Goal: Task Accomplishment & Management: Use online tool/utility

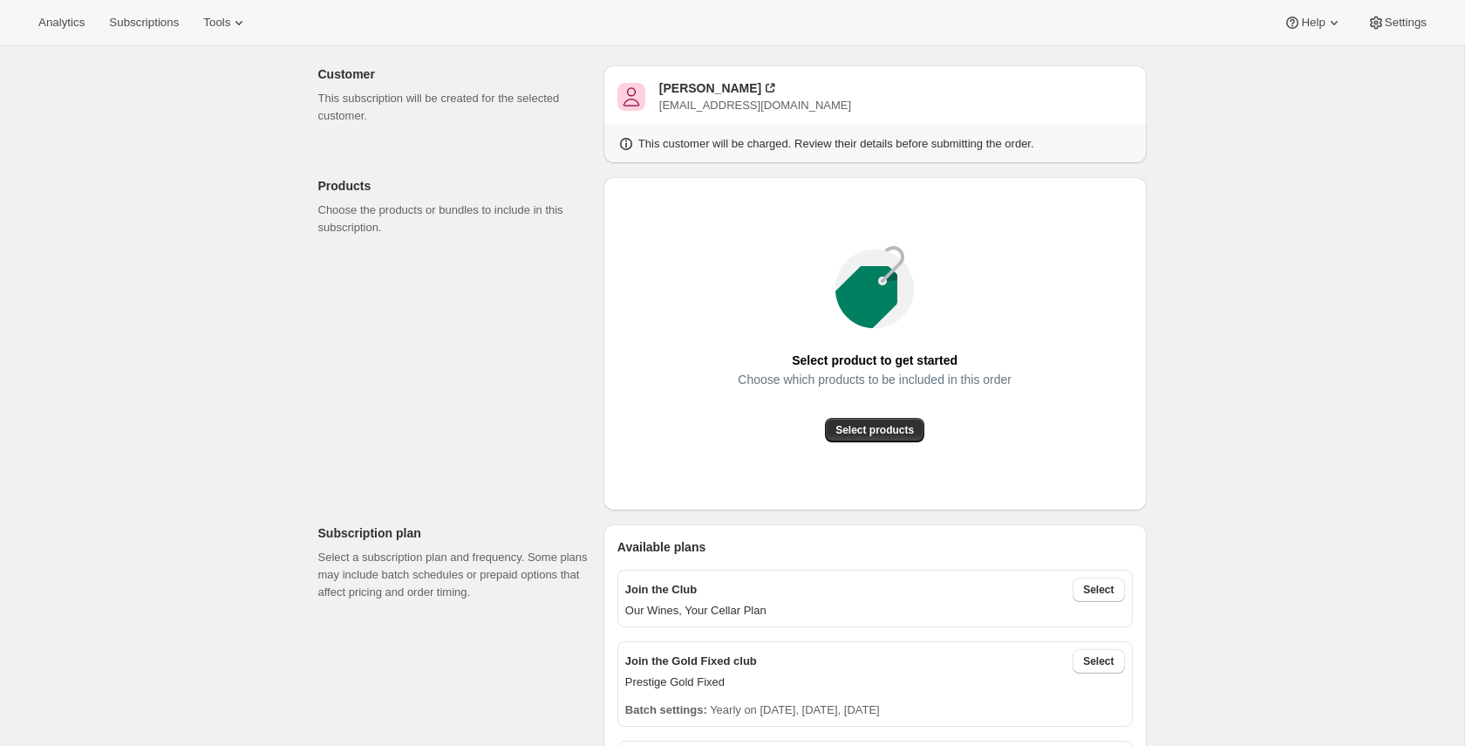
scroll to position [194, 0]
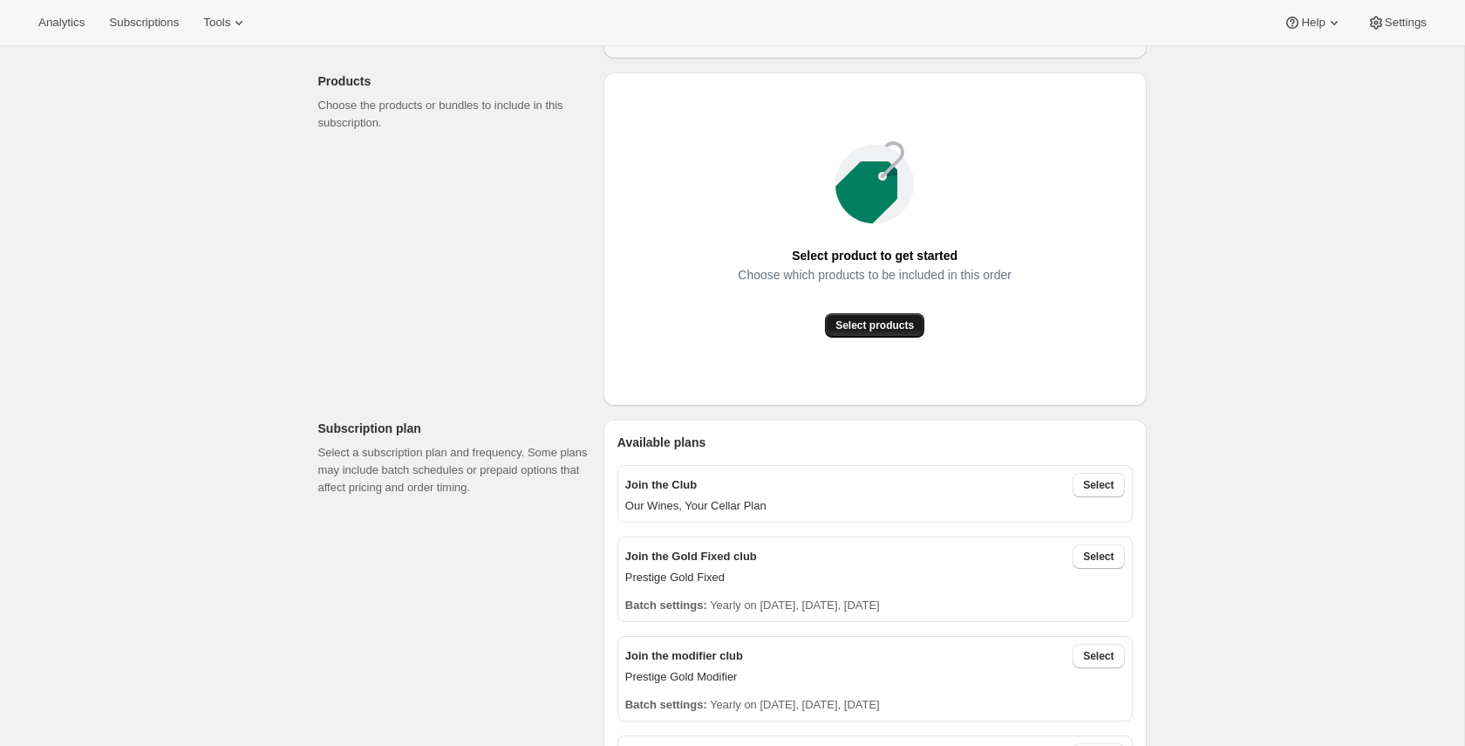
click at [897, 334] on button "Select products" at bounding box center [874, 325] width 99 height 24
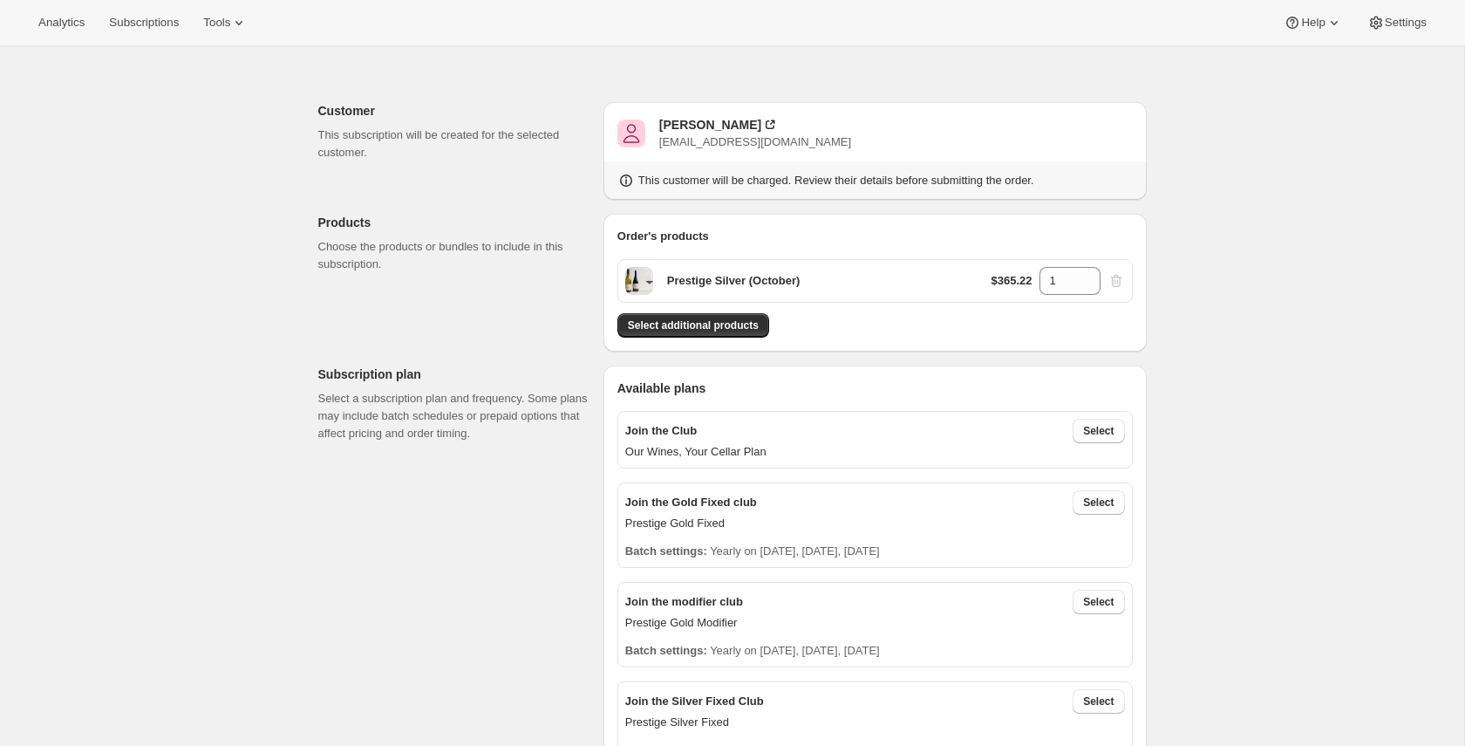
scroll to position [22, 0]
